Goal: Task Accomplishment & Management: Manage account settings

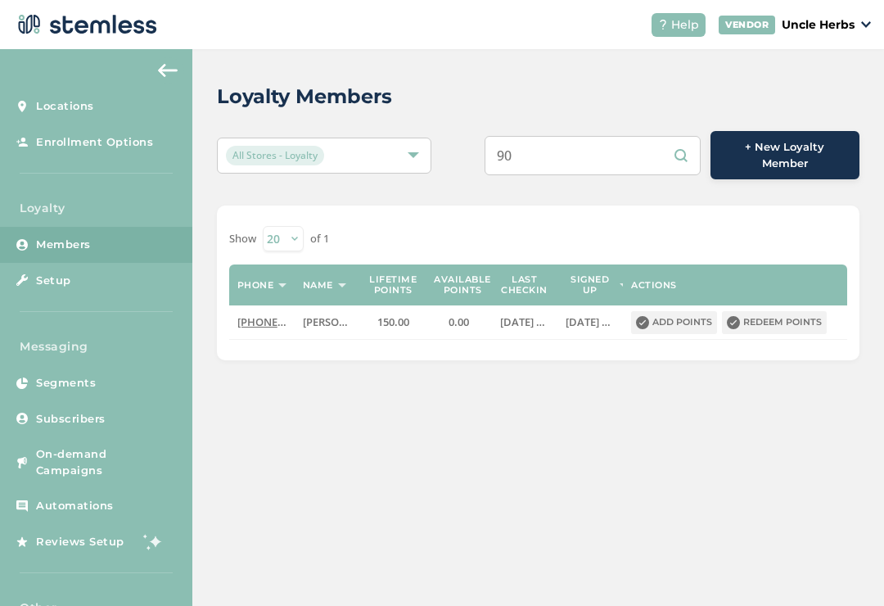
type input "9"
click at [604, 148] on input "text" at bounding box center [593, 155] width 216 height 39
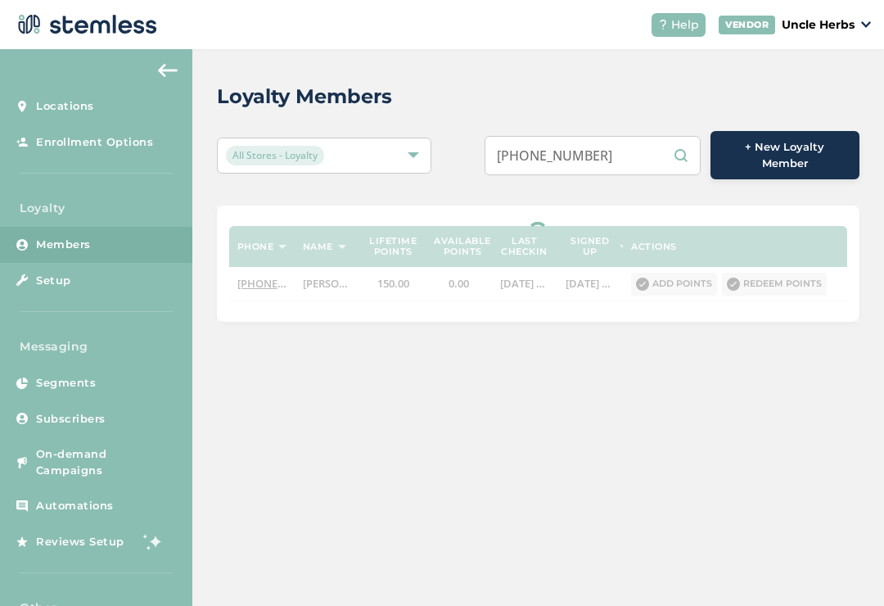
click at [585, 158] on input "[PHONE_NUMBER]" at bounding box center [593, 155] width 216 height 39
click at [564, 146] on input "[PHONE_NUMBER]" at bounding box center [593, 155] width 216 height 39
click at [531, 149] on input "(9072504876" at bounding box center [593, 155] width 216 height 39
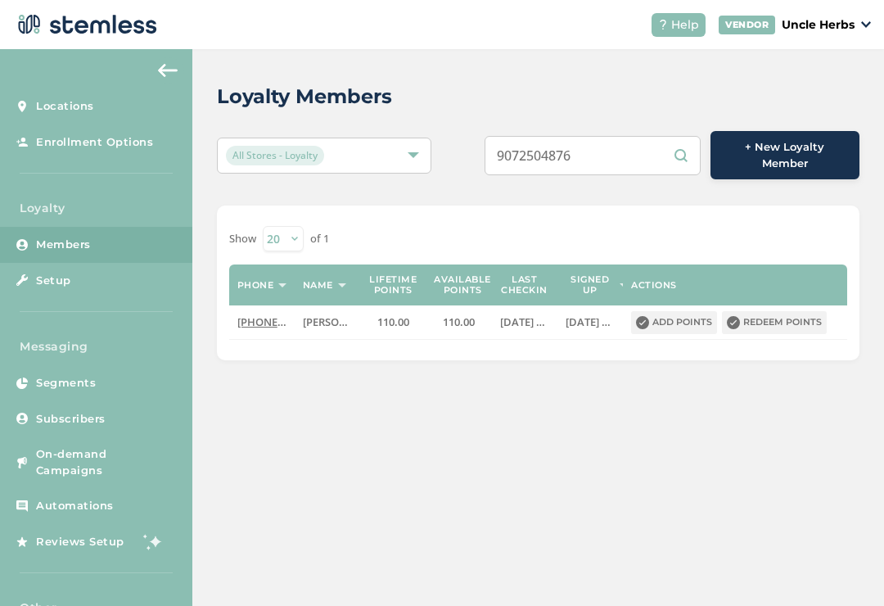
type input "9072504876"
click at [676, 311] on button "Add points" at bounding box center [674, 322] width 86 height 23
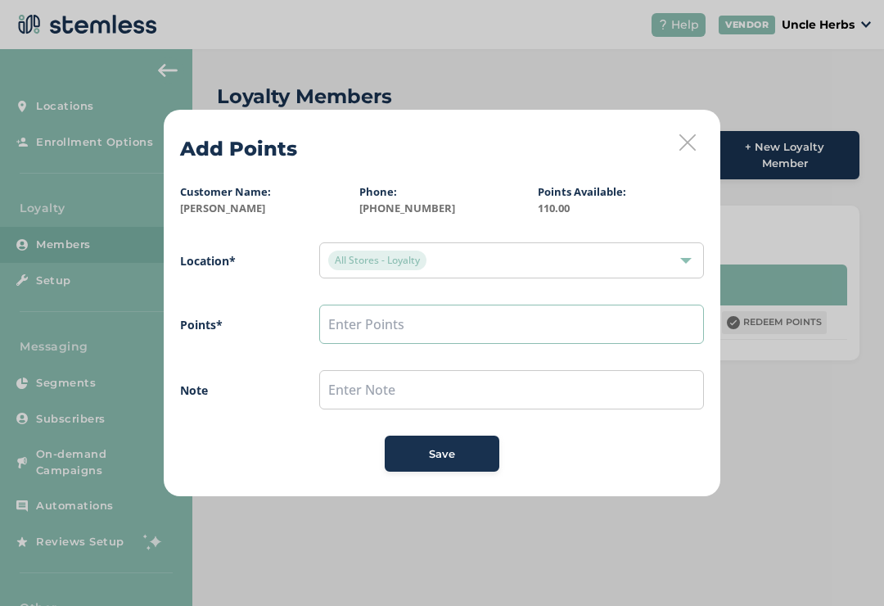
click at [339, 319] on input "text" at bounding box center [511, 324] width 385 height 39
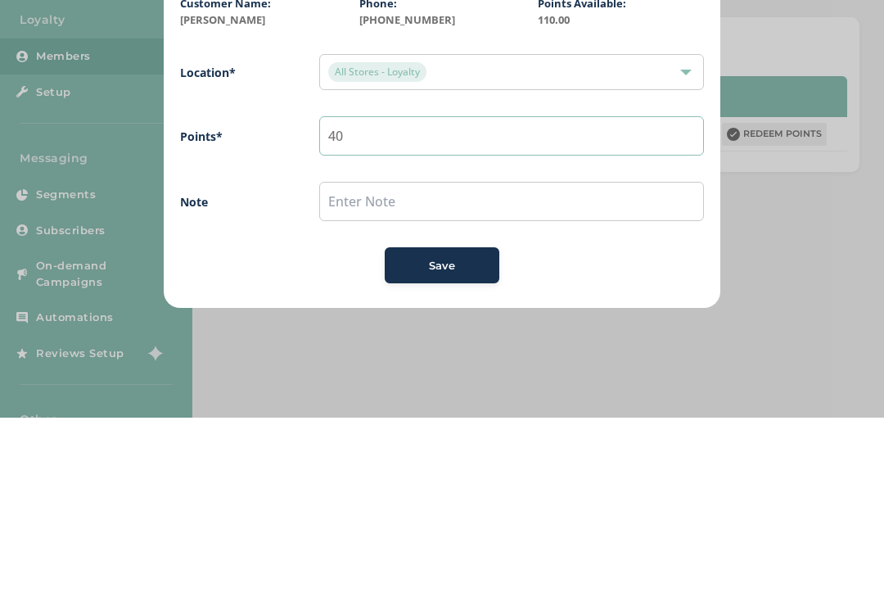
type input "40"
click at [441, 446] on span "Save" at bounding box center [442, 454] width 26 height 16
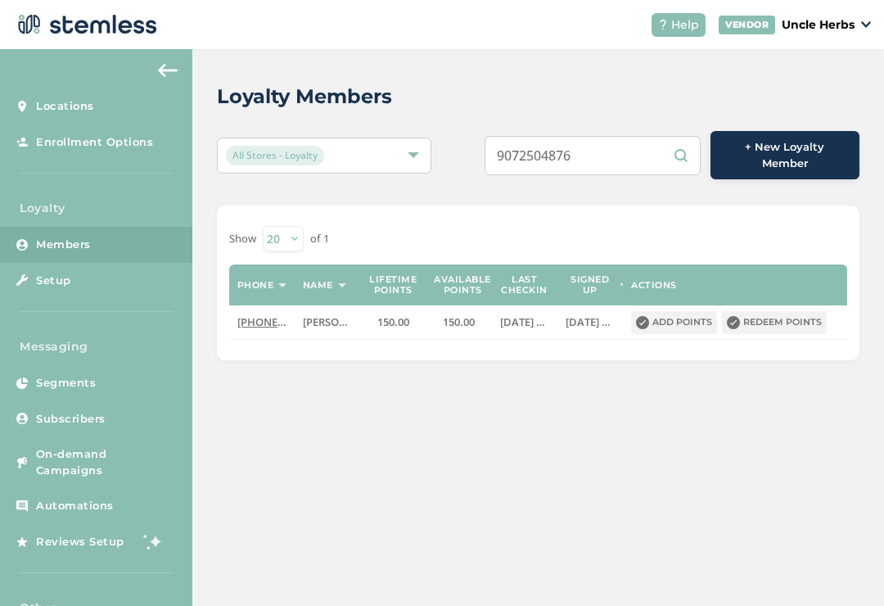
click at [759, 311] on button "Redeem points" at bounding box center [774, 322] width 105 height 23
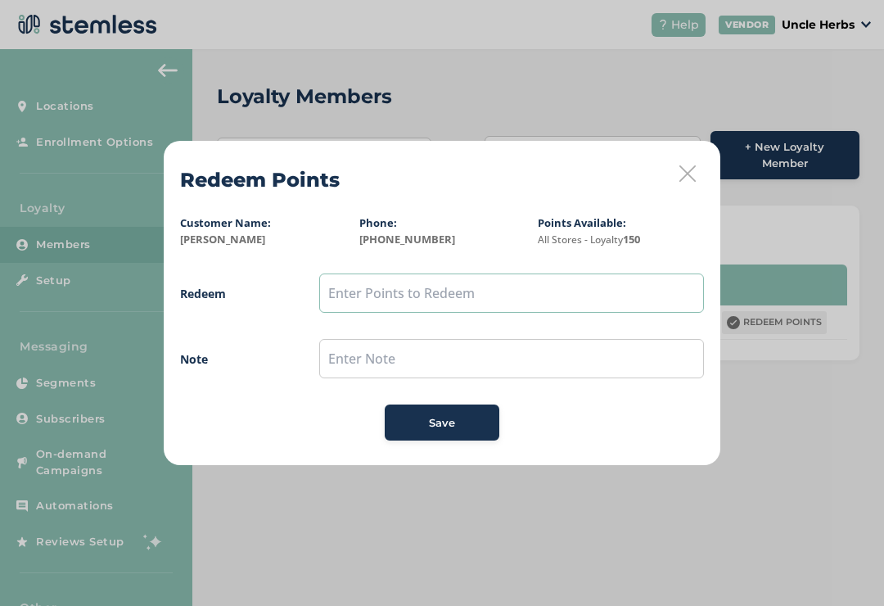
click at [350, 287] on input "text" at bounding box center [511, 292] width 385 height 39
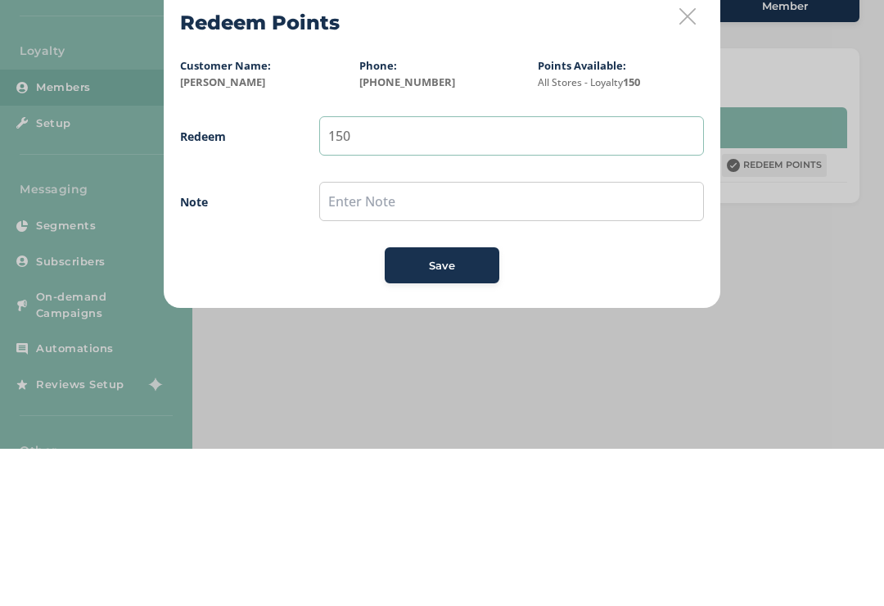
type input "150"
click at [454, 415] on span "Save" at bounding box center [442, 423] width 26 height 16
